Goal: Obtain resource: Download file/media

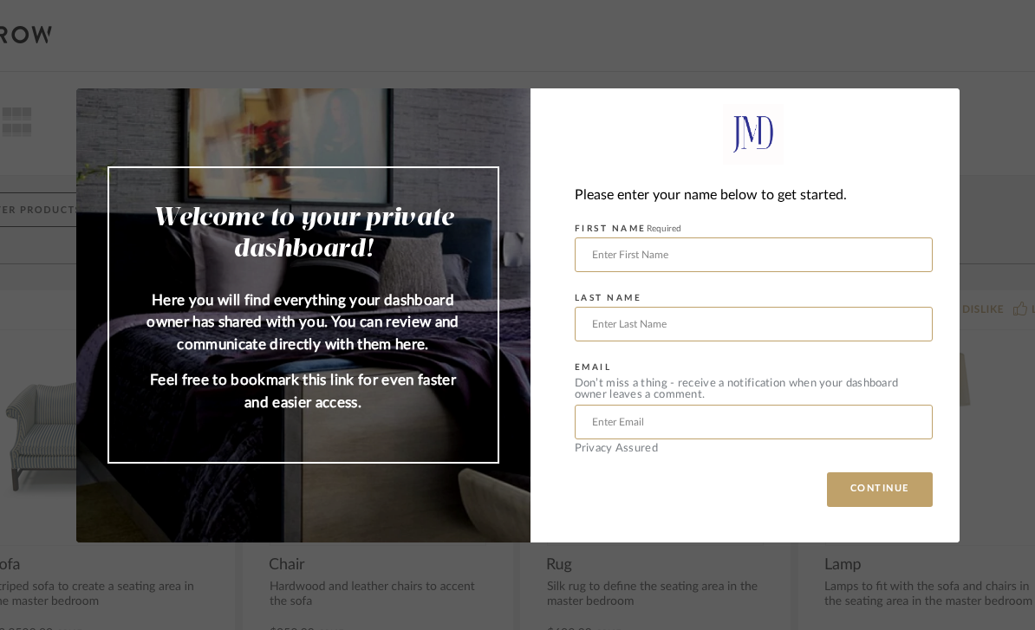
click at [827, 249] on input "text" at bounding box center [753, 254] width 358 height 35
type input "[PERSON_NAME]"
click at [749, 327] on input "text" at bounding box center [753, 324] width 358 height 35
type input "[PERSON_NAME]"
click at [758, 243] on input "[PERSON_NAME]" at bounding box center [753, 254] width 358 height 35
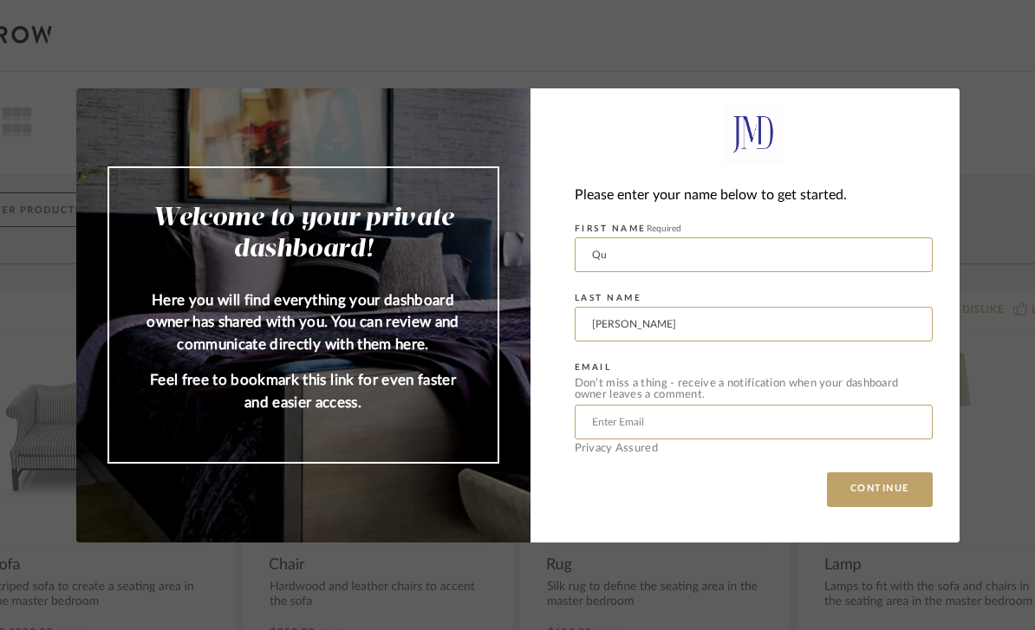
type input "Q"
type input "[PERSON_NAME]"
click at [736, 417] on input "text" at bounding box center [753, 422] width 358 height 35
type input "[EMAIL_ADDRESS][DOMAIN_NAME]"
click at [879, 489] on button "CONTINUE" at bounding box center [880, 489] width 106 height 35
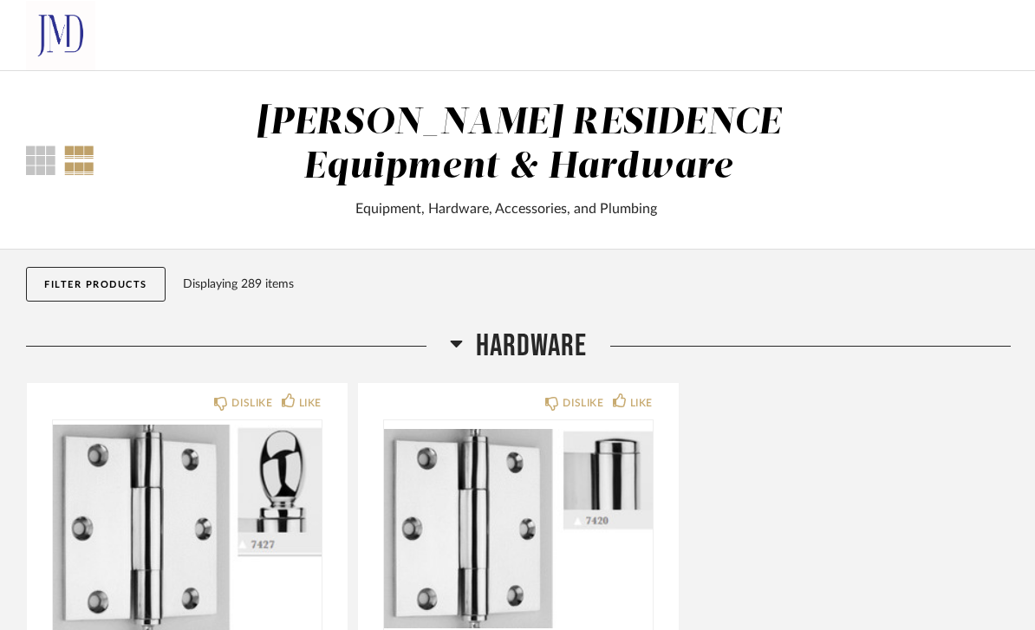
click at [532, 351] on span "HARDWARE" at bounding box center [531, 346] width 111 height 37
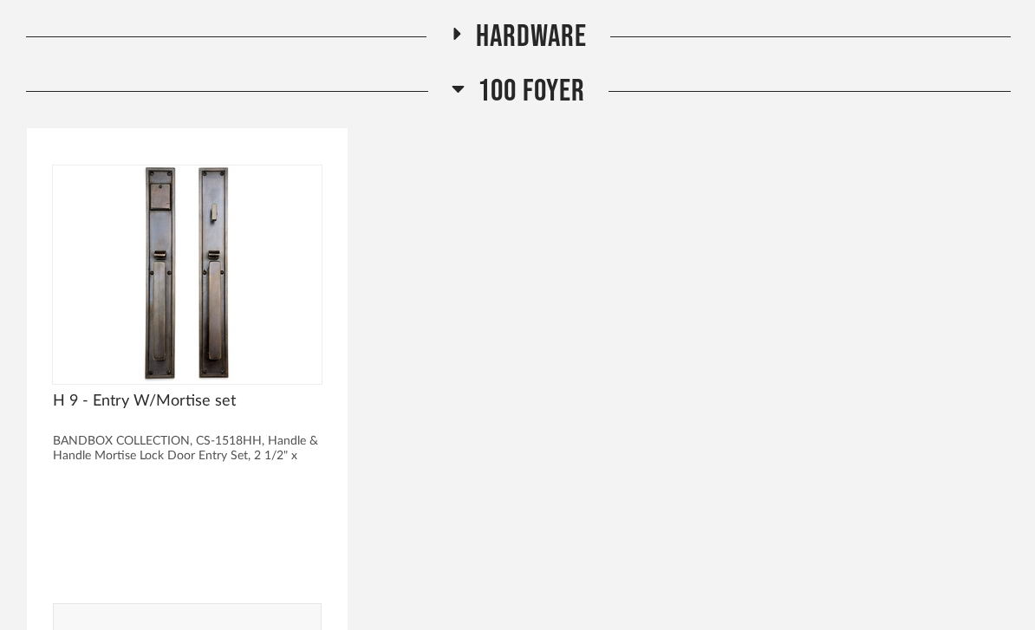
scroll to position [275, 0]
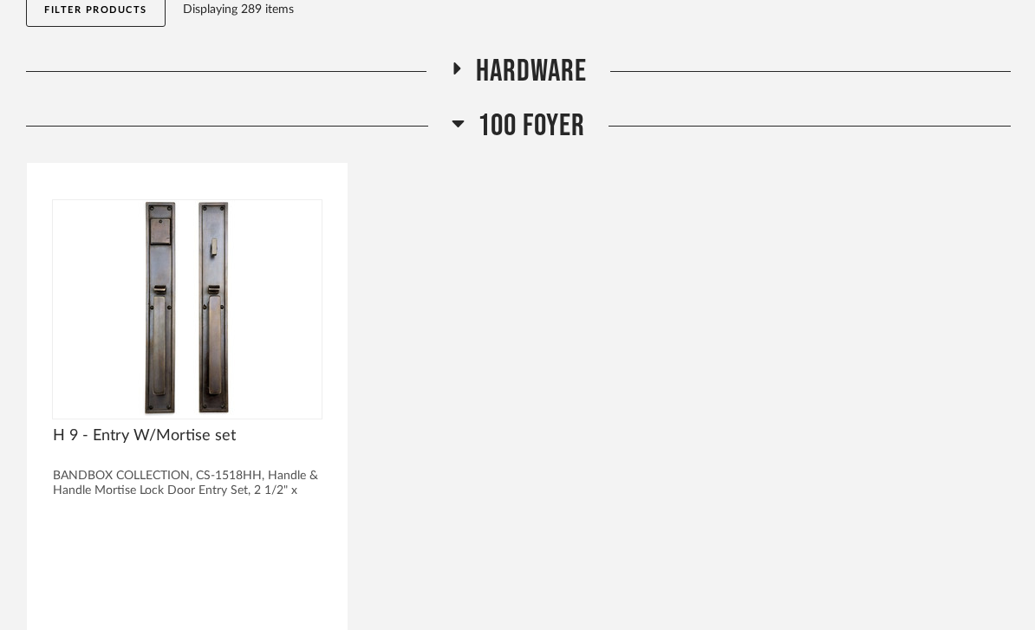
click at [532, 132] on span "100 Foyer" at bounding box center [530, 125] width 107 height 37
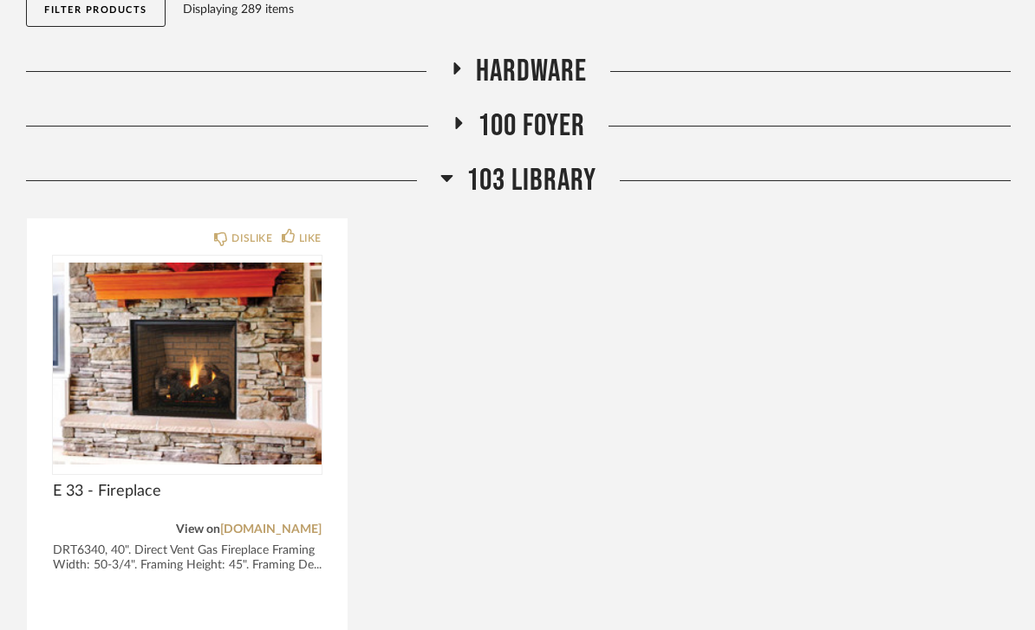
click at [557, 183] on span "103 Library" at bounding box center [531, 180] width 130 height 37
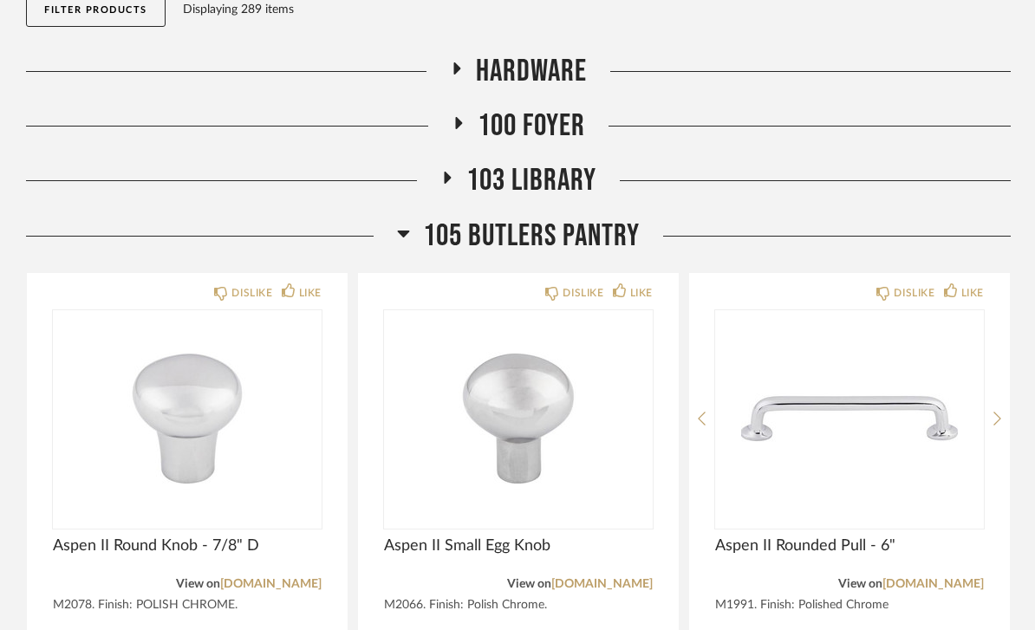
click at [547, 240] on span "105 Butlers Pantry" at bounding box center [531, 235] width 217 height 37
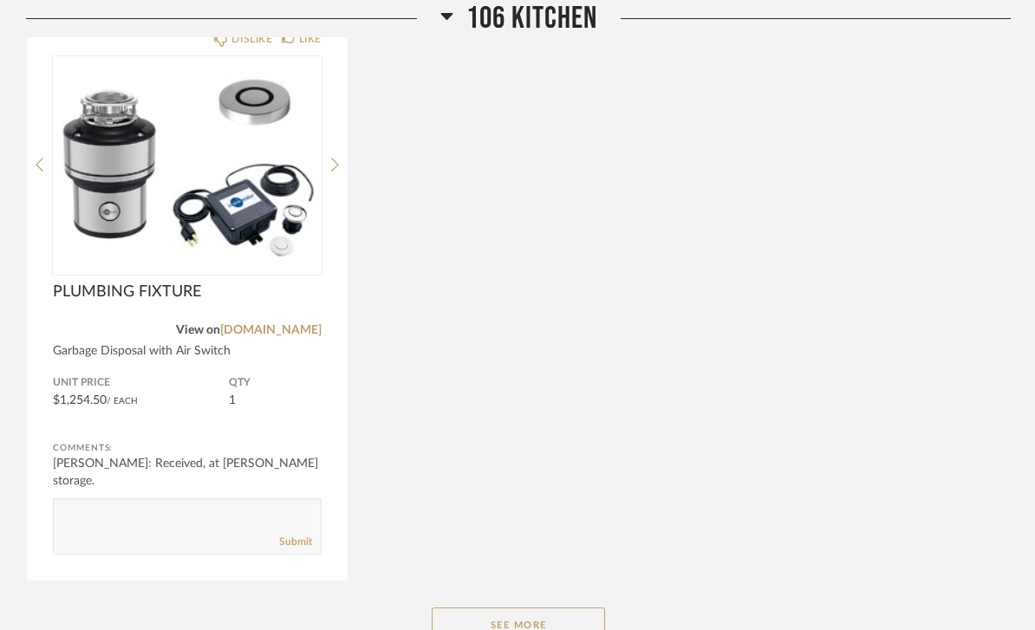
scroll to position [1174, 0]
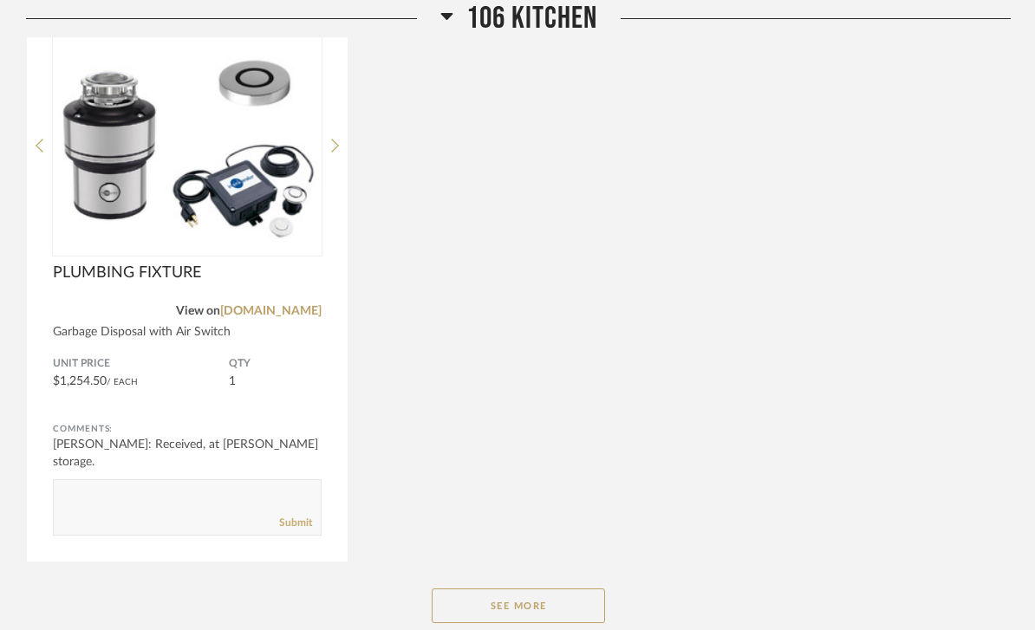
click at [562, 616] on button "See More" at bounding box center [517, 605] width 173 height 35
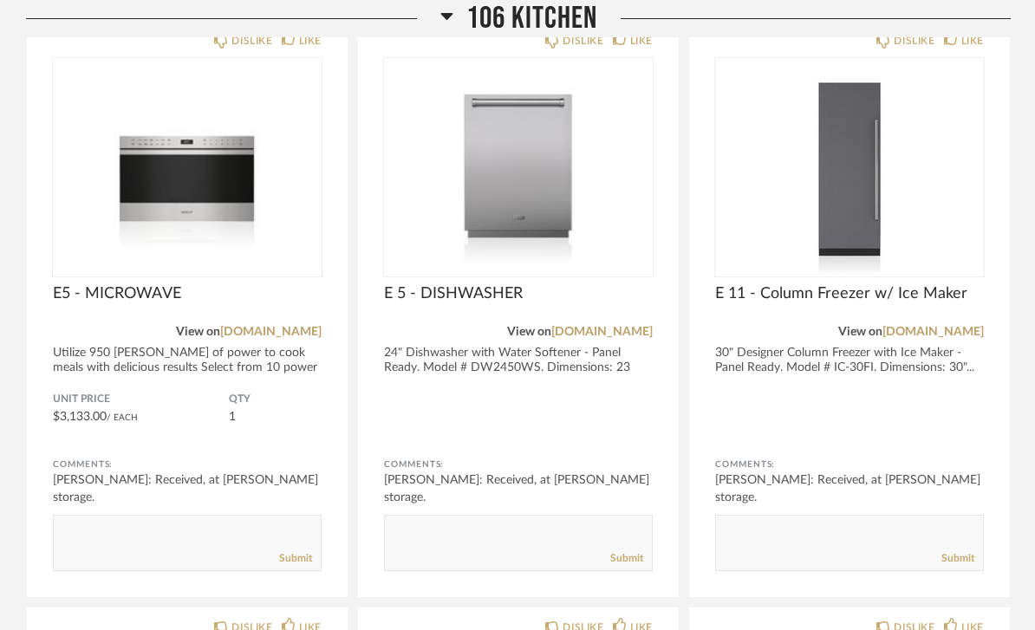
scroll to position [2326, 0]
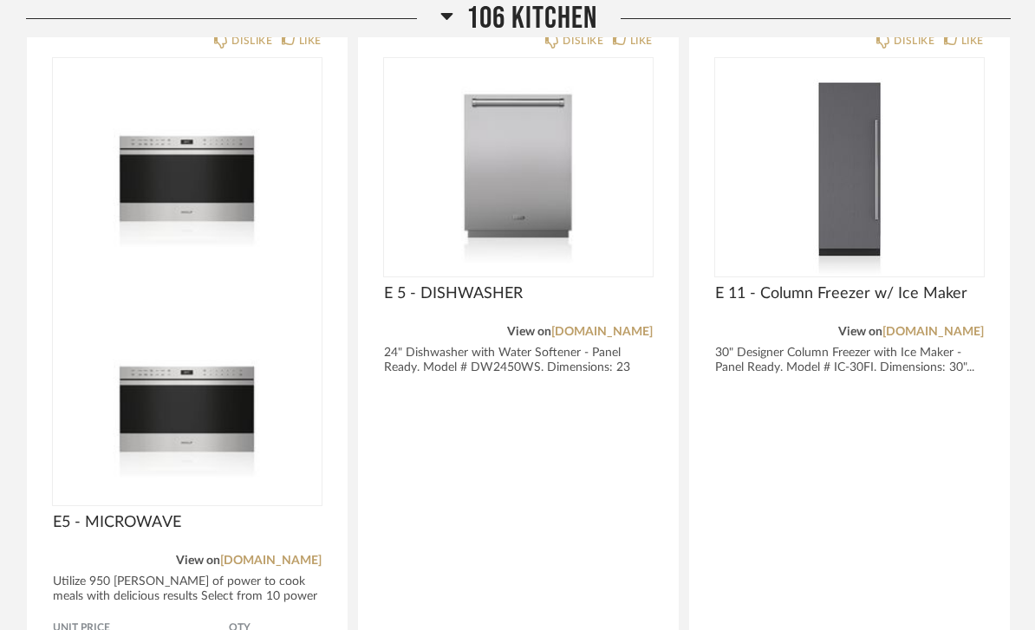
click at [217, 289] on img at bounding box center [187, 397] width 269 height 217
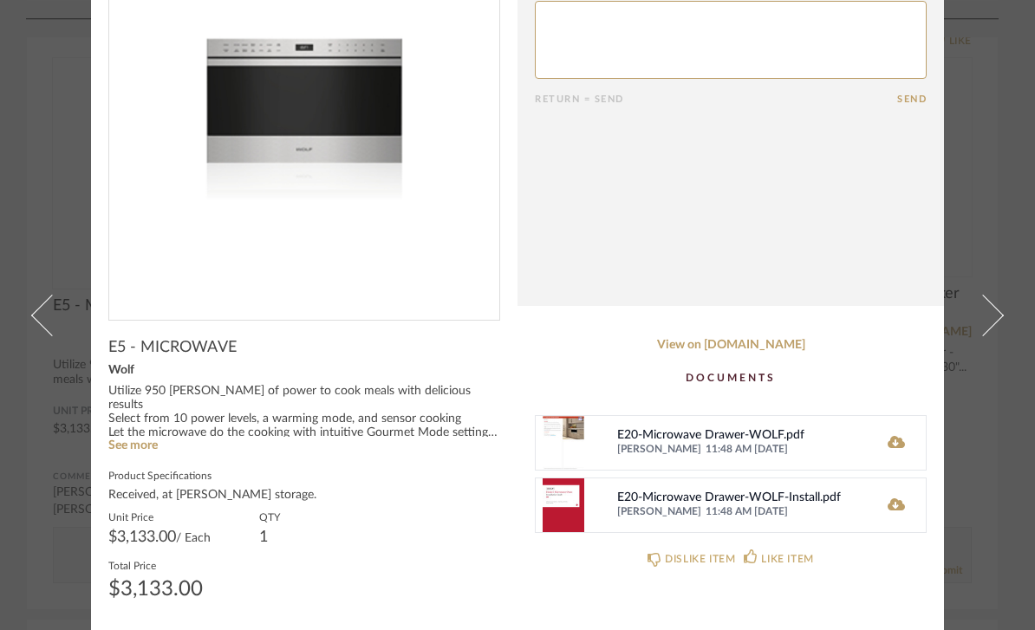
scroll to position [204, 0]
click at [897, 443] on icon at bounding box center [895, 443] width 17 height 12
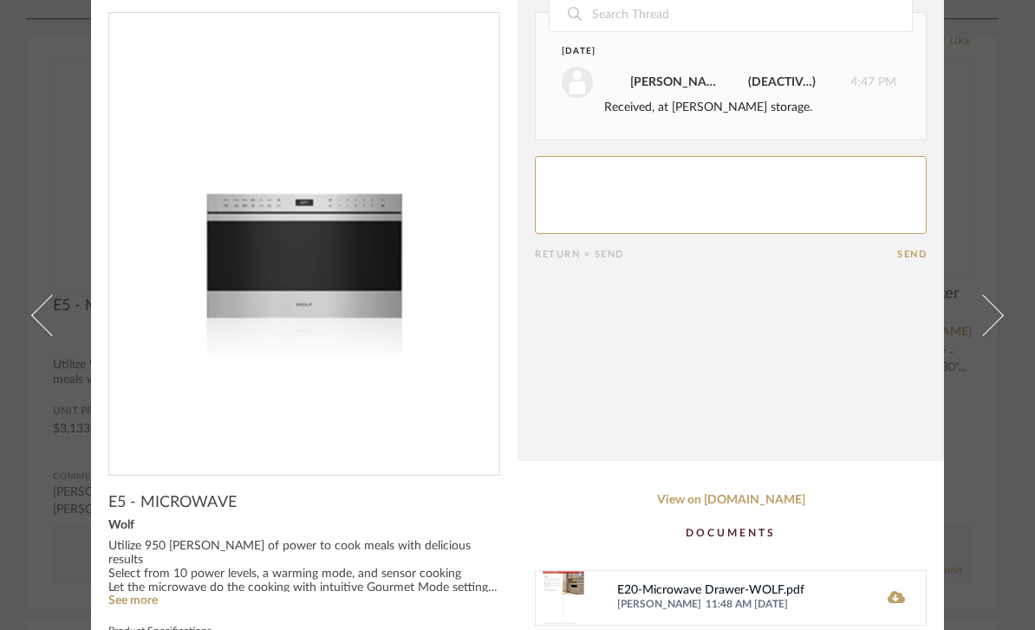
scroll to position [26, 0]
